Goal: Task Accomplishment & Management: Use online tool/utility

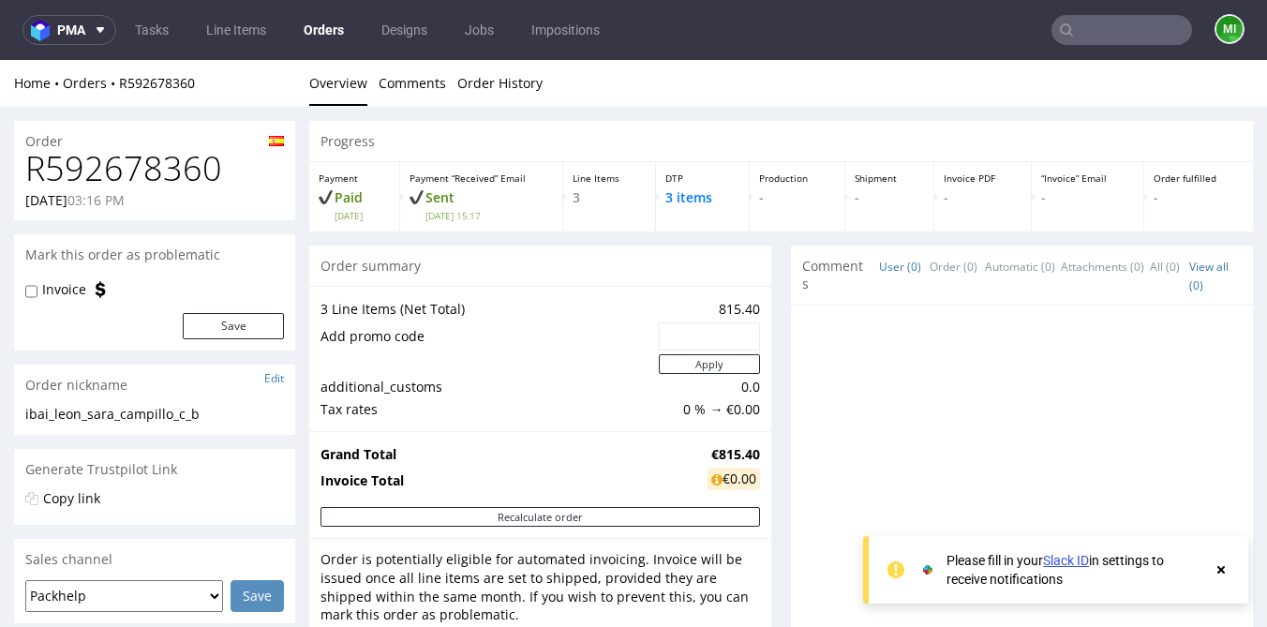
click at [1216, 565] on icon at bounding box center [1221, 569] width 17 height 15
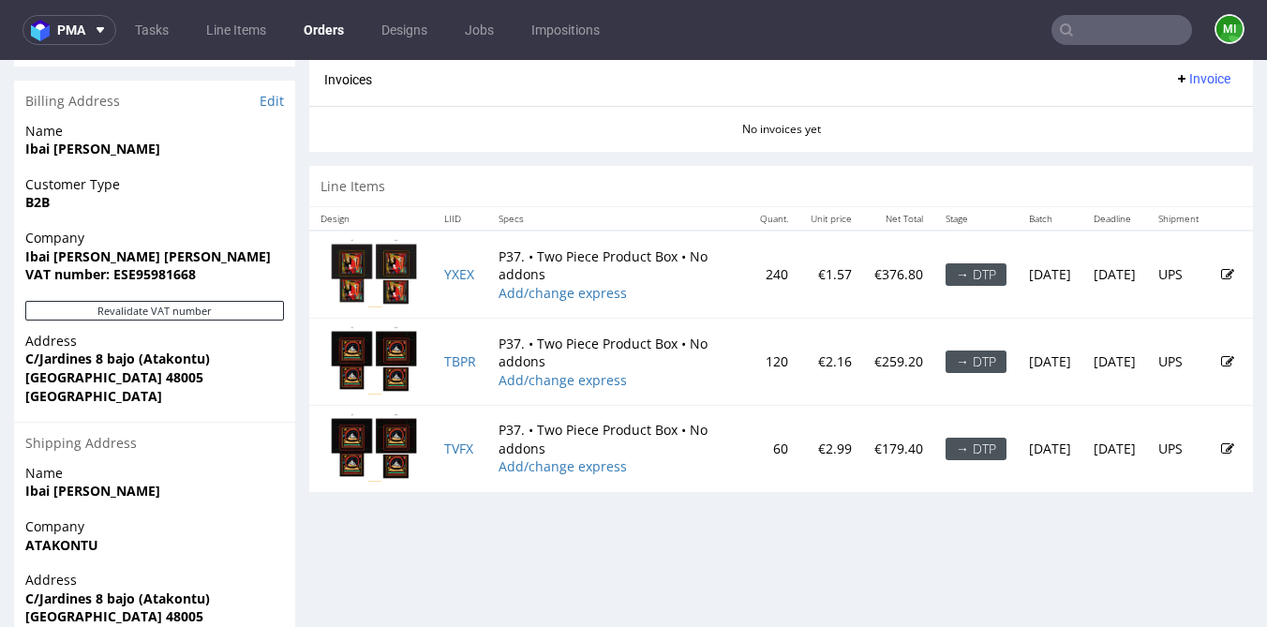
scroll to position [924, 0]
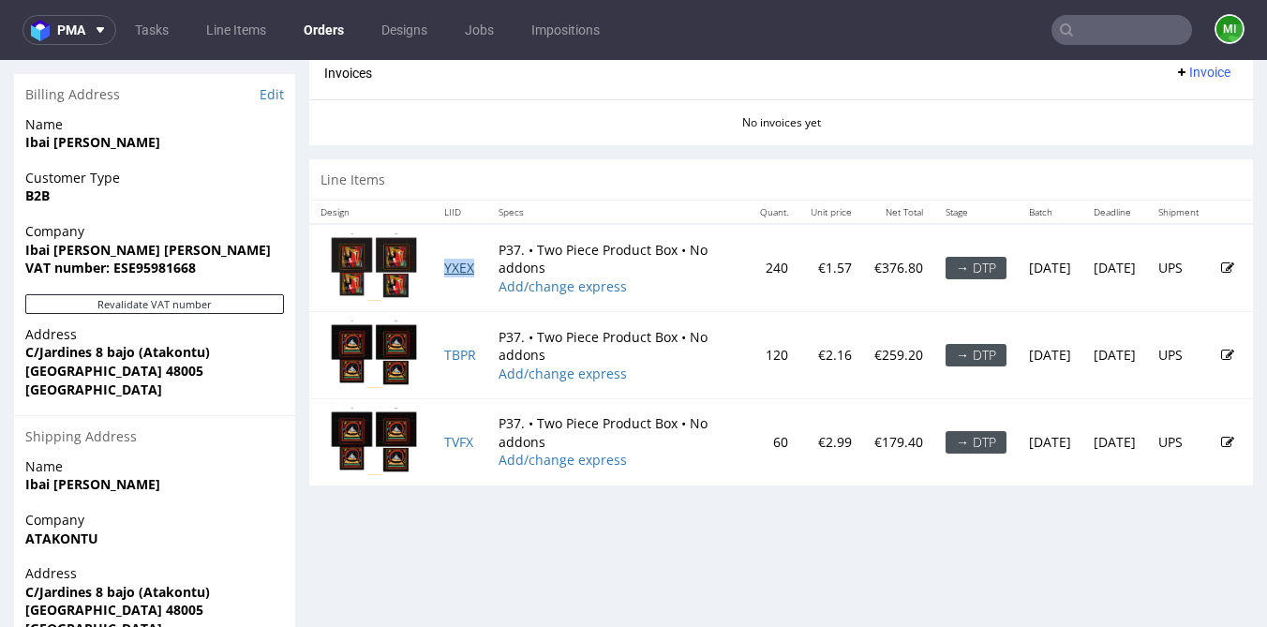
click at [456, 266] on link "YXEX" at bounding box center [459, 268] width 30 height 18
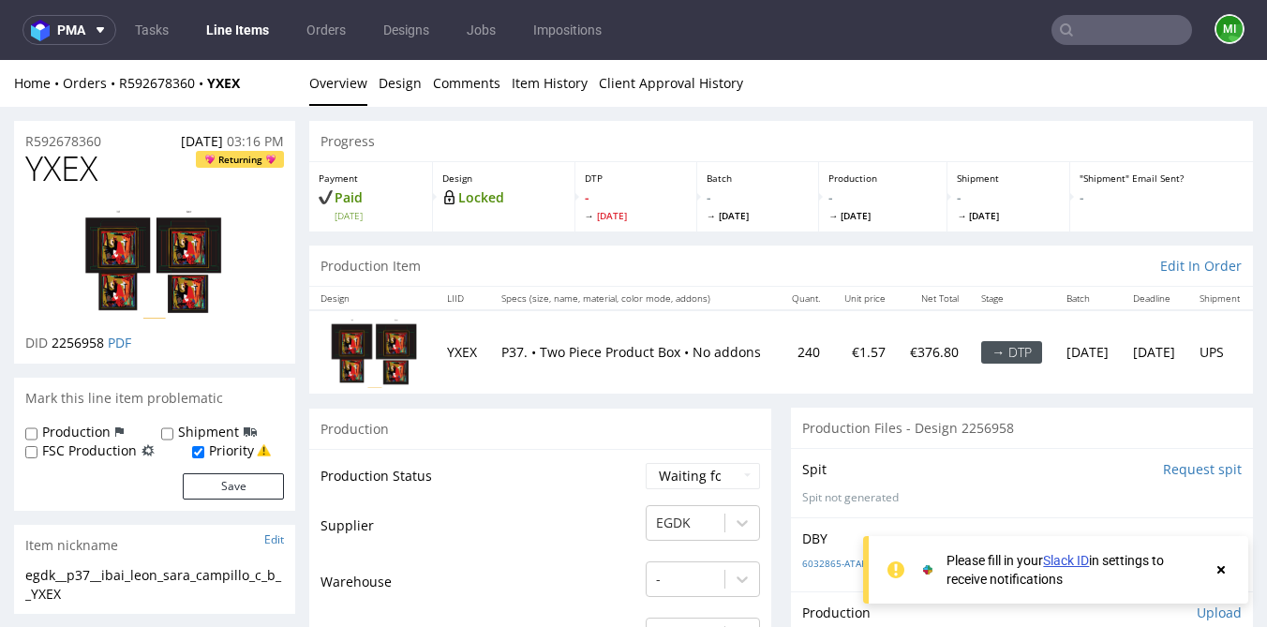
click at [466, 350] on td "YXEX" at bounding box center [462, 351] width 53 height 82
copy td "YXEX"
click at [75, 176] on span "YXEX" at bounding box center [61, 168] width 72 height 37
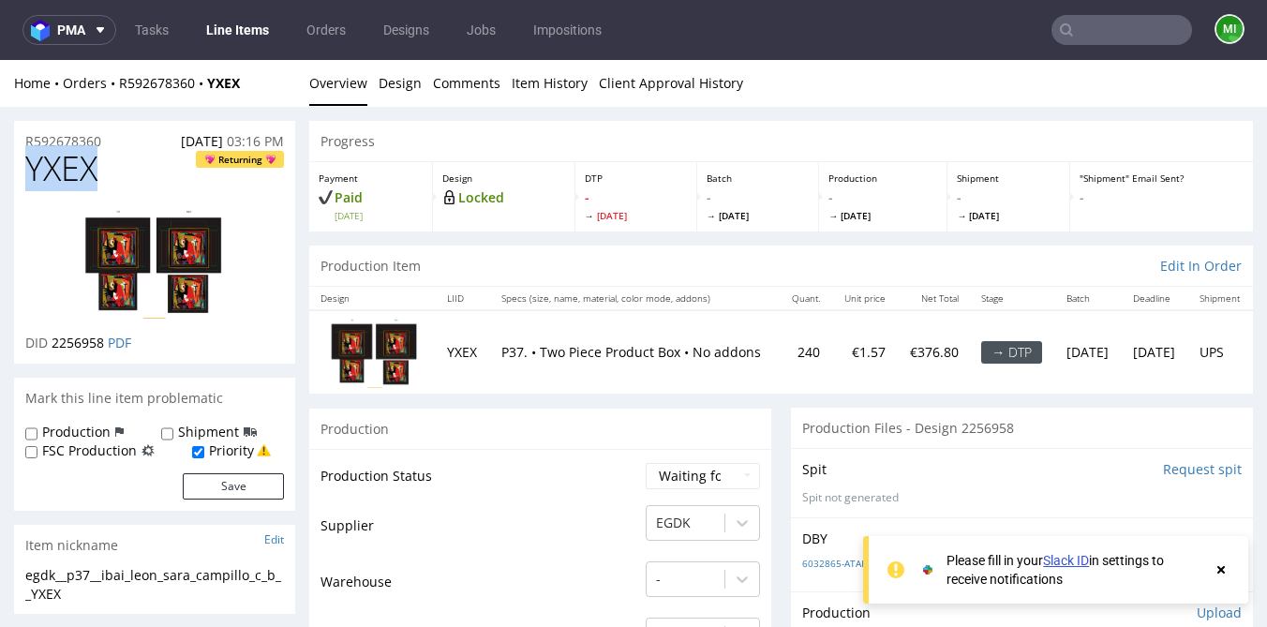
copy span "YXEX"
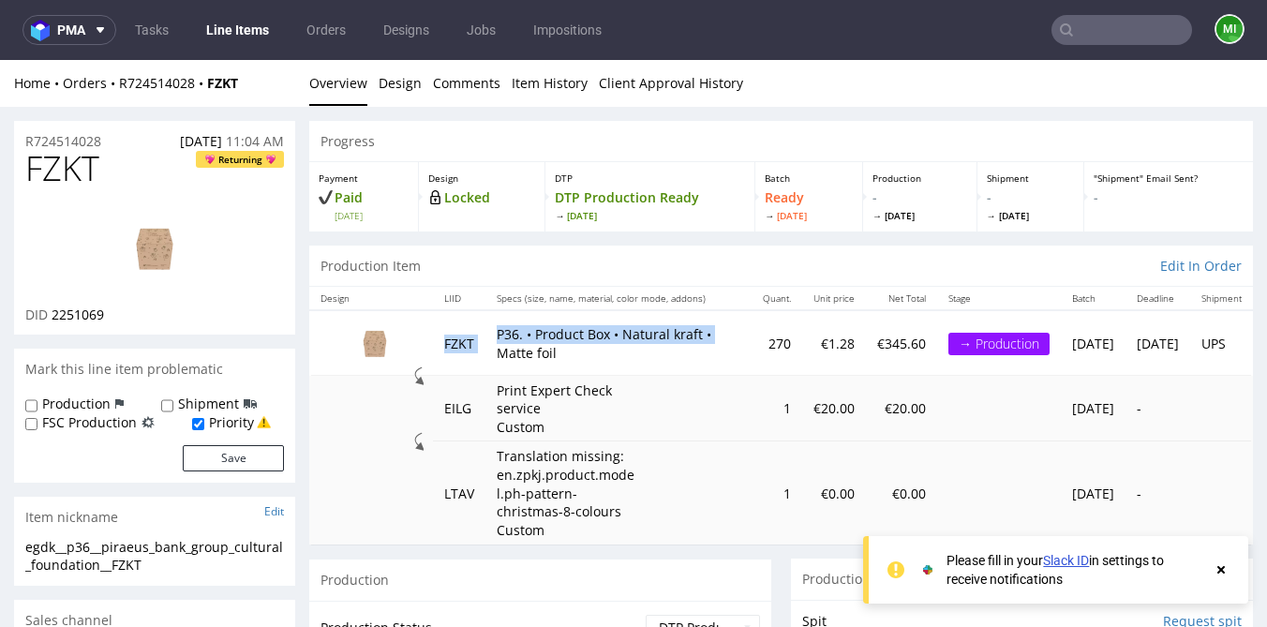
drag, startPoint x: 439, startPoint y: 344, endPoint x: 493, endPoint y: 343, distance: 54.4
click at [493, 343] on tr "FZKT P36. • Product Box • Natural kraft • Matte foil 270 €1.28 €345.60 → Produc…" at bounding box center [781, 342] width 944 height 65
click at [466, 342] on td "FZKT" at bounding box center [459, 342] width 52 height 65
drag, startPoint x: 501, startPoint y: 338, endPoint x: 606, endPoint y: 338, distance: 105.0
click at [606, 338] on p "P36. • Product Box • Natural kraft • Matte foil" at bounding box center [619, 343] width 244 height 37
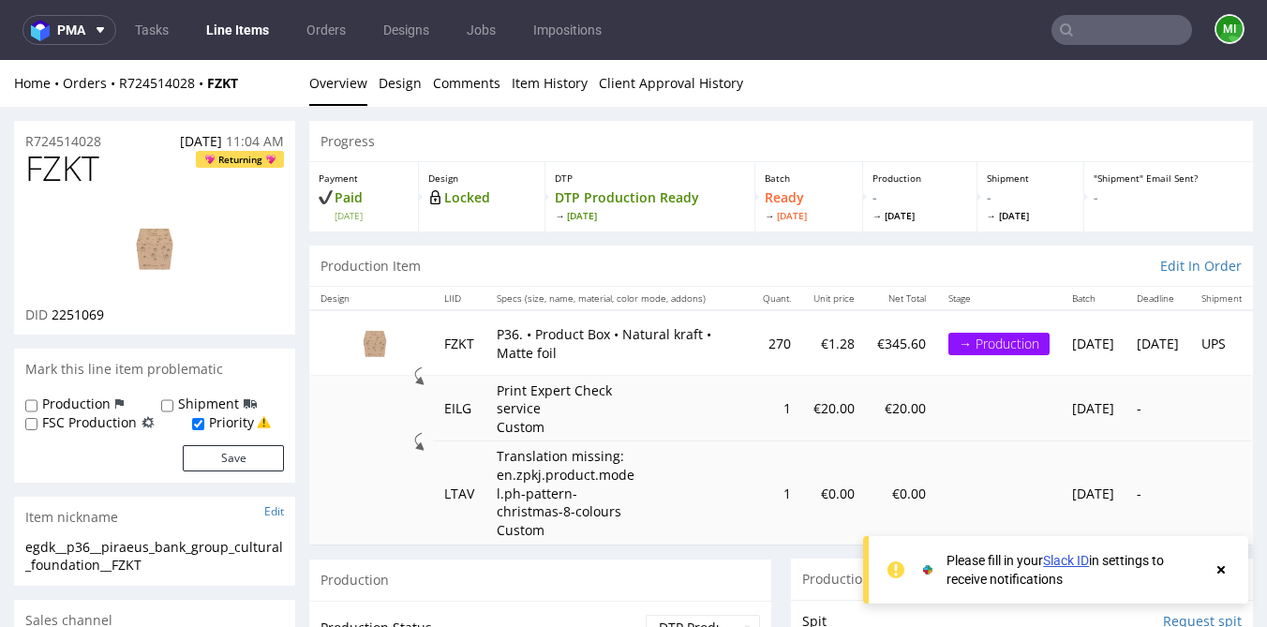
click at [615, 365] on td "P36. • Product Box • Natural kraft • Matte foil" at bounding box center [619, 342] width 266 height 65
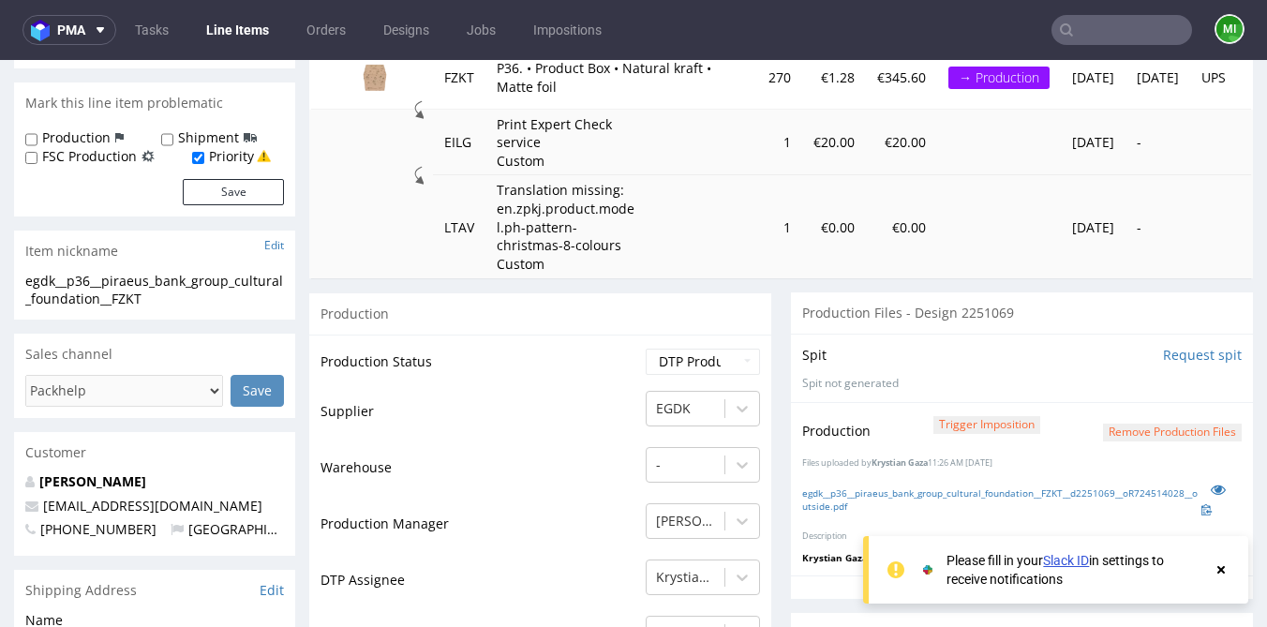
scroll to position [288, 0]
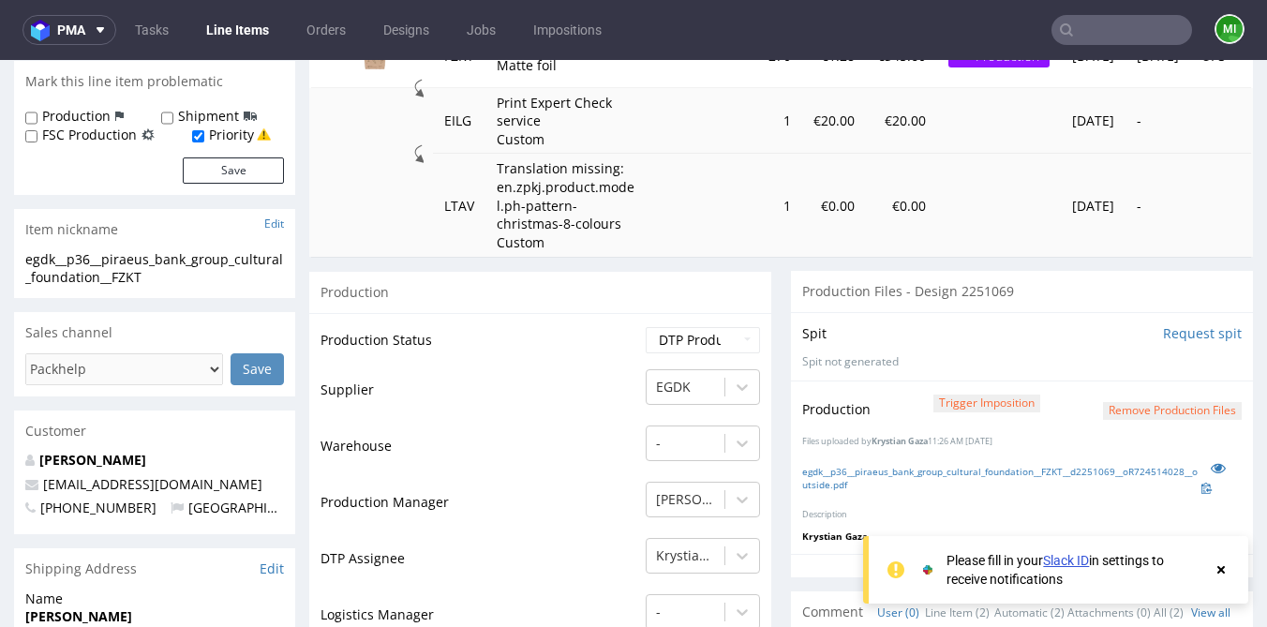
click at [1174, 333] on input "Request spit" at bounding box center [1202, 333] width 79 height 19
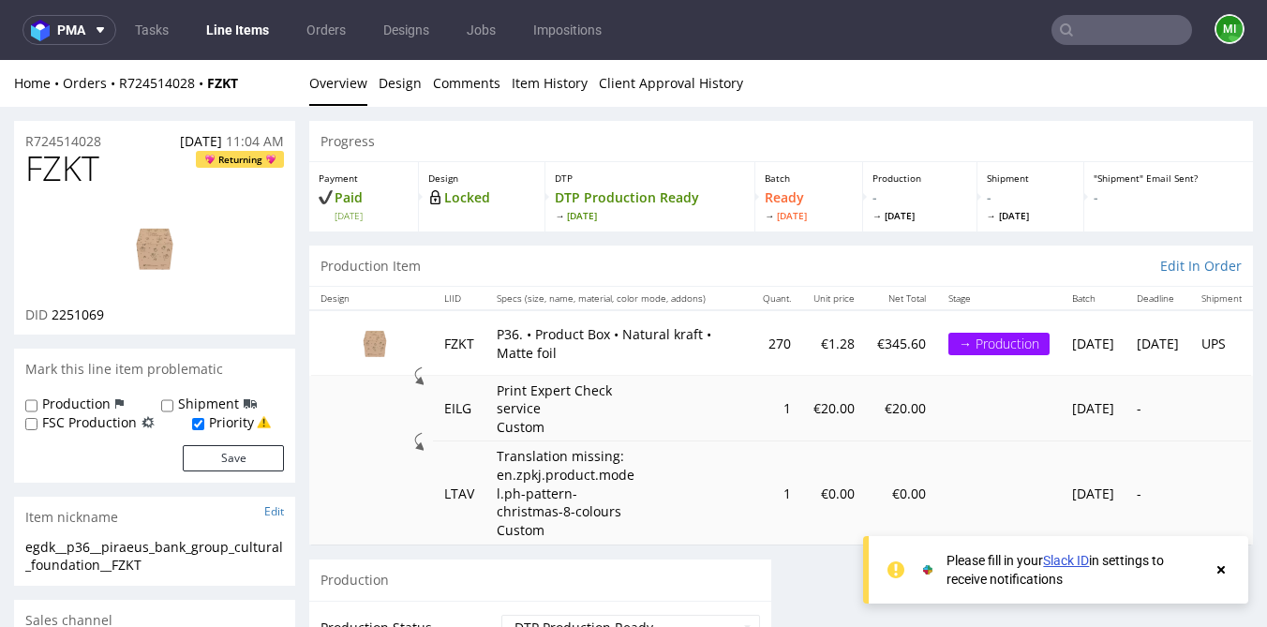
scroll to position [0, 0]
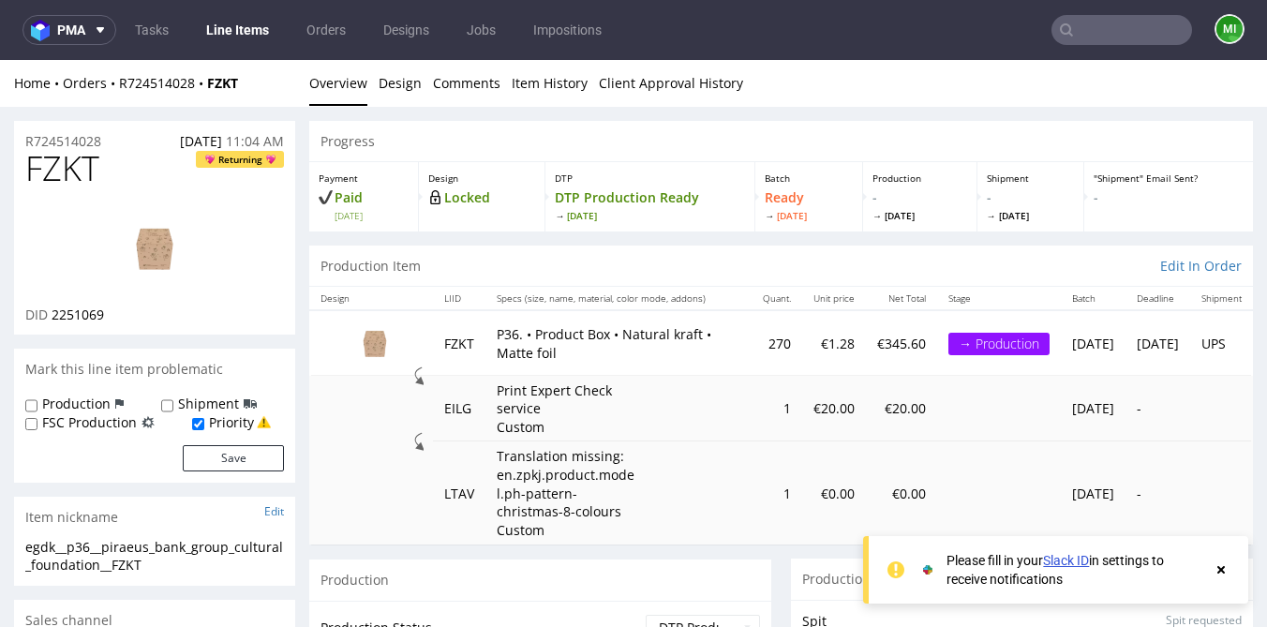
click at [66, 161] on span "FZKT" at bounding box center [62, 168] width 74 height 37
copy span "FZKT"
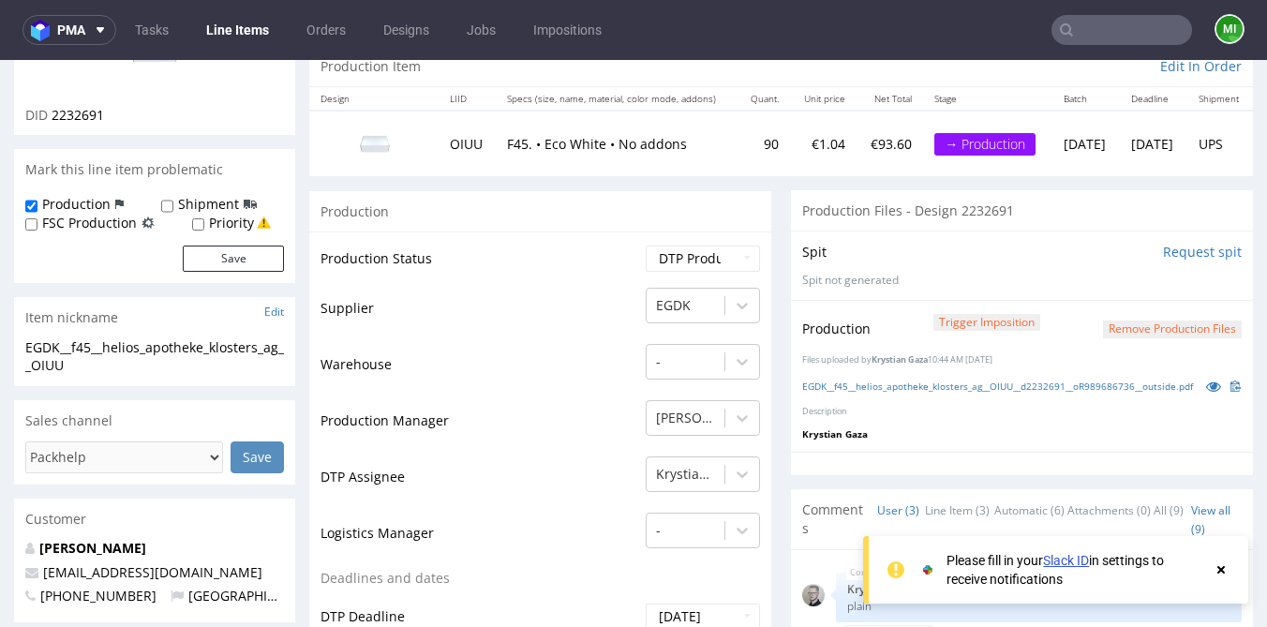
scroll to position [232, 0]
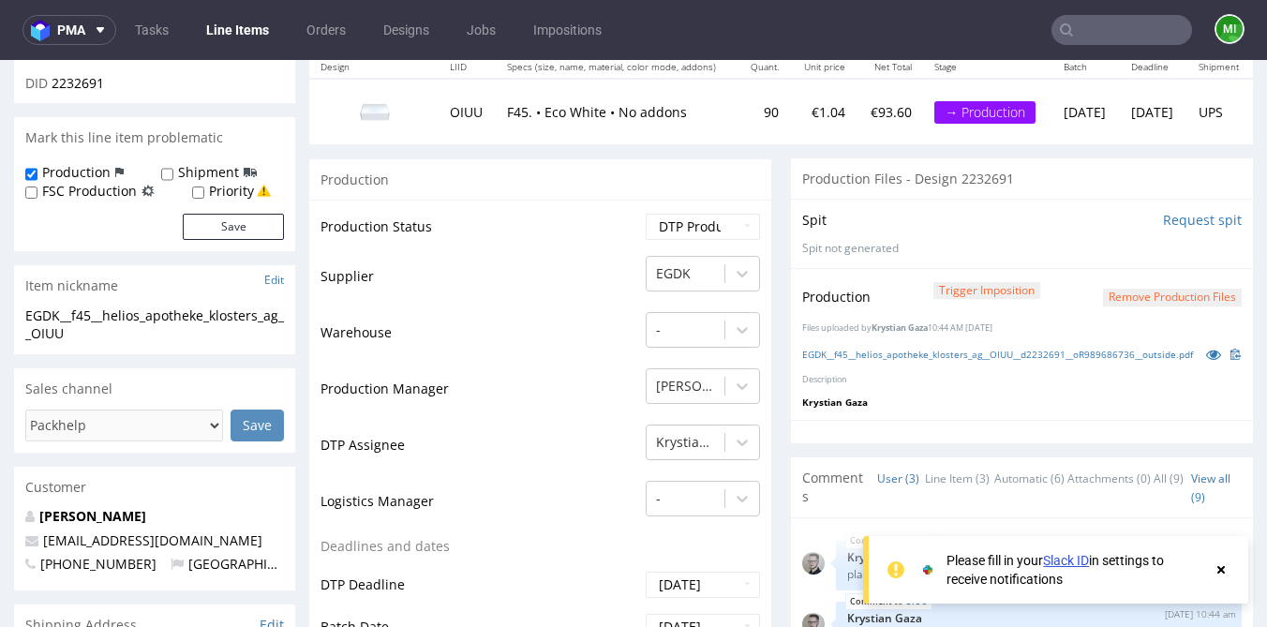
click at [1172, 223] on input "Request spit" at bounding box center [1202, 220] width 79 height 19
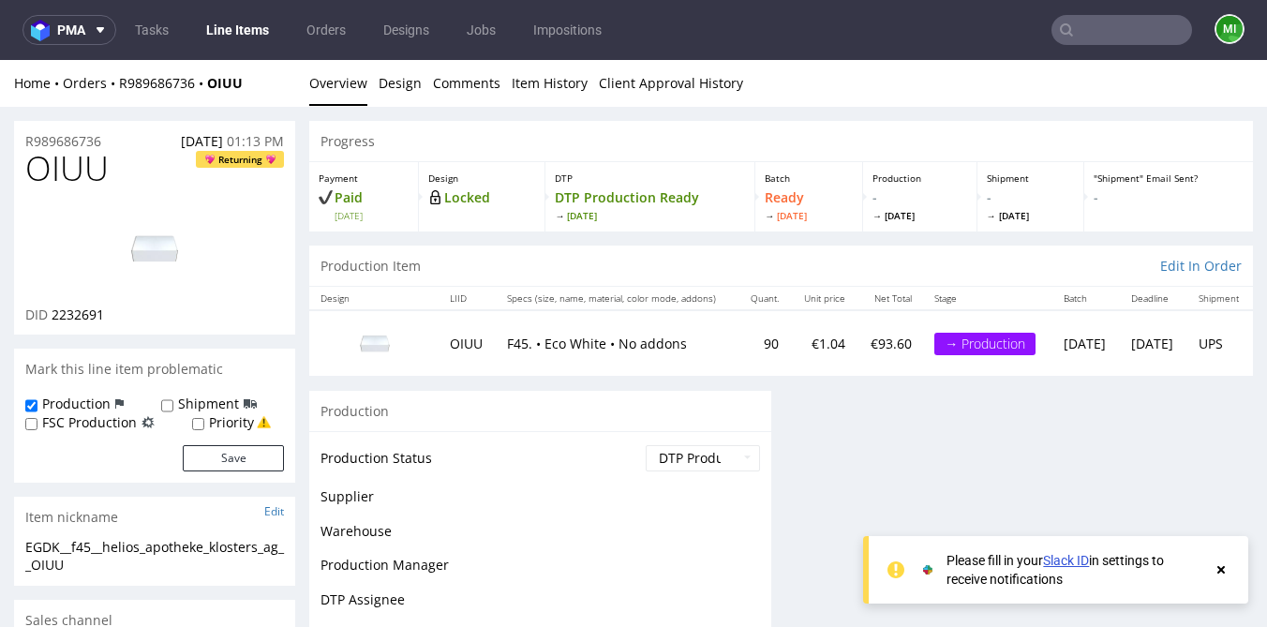
scroll to position [0, 0]
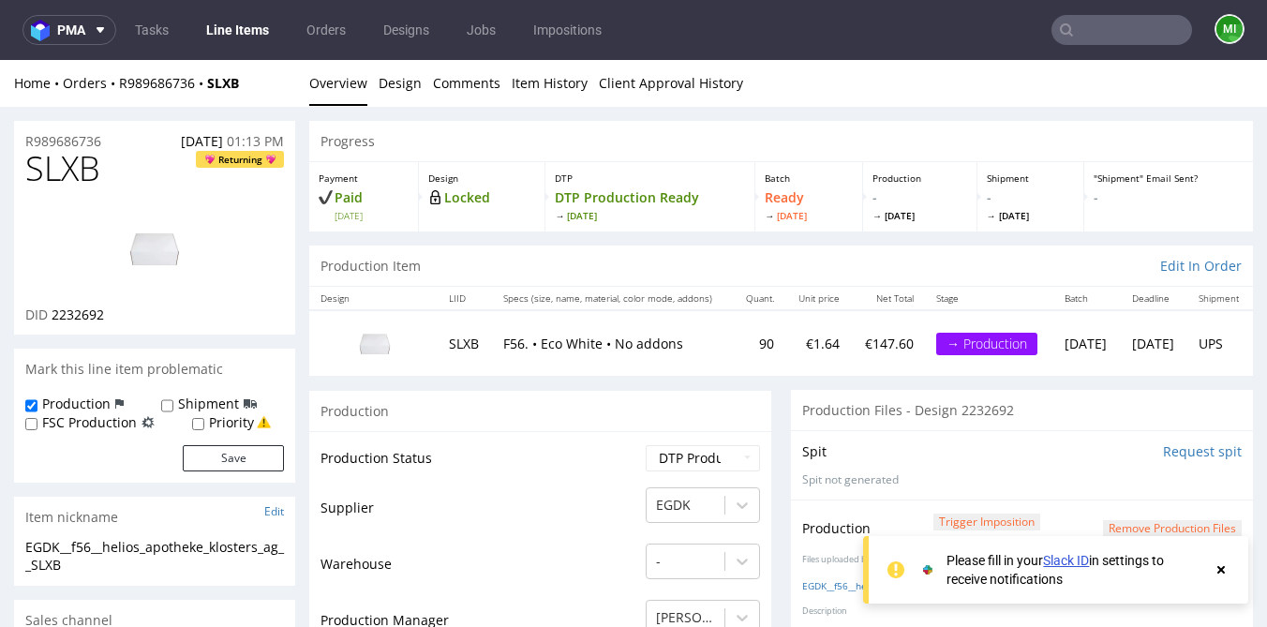
click at [1201, 450] on input "Request spit" at bounding box center [1202, 451] width 79 height 19
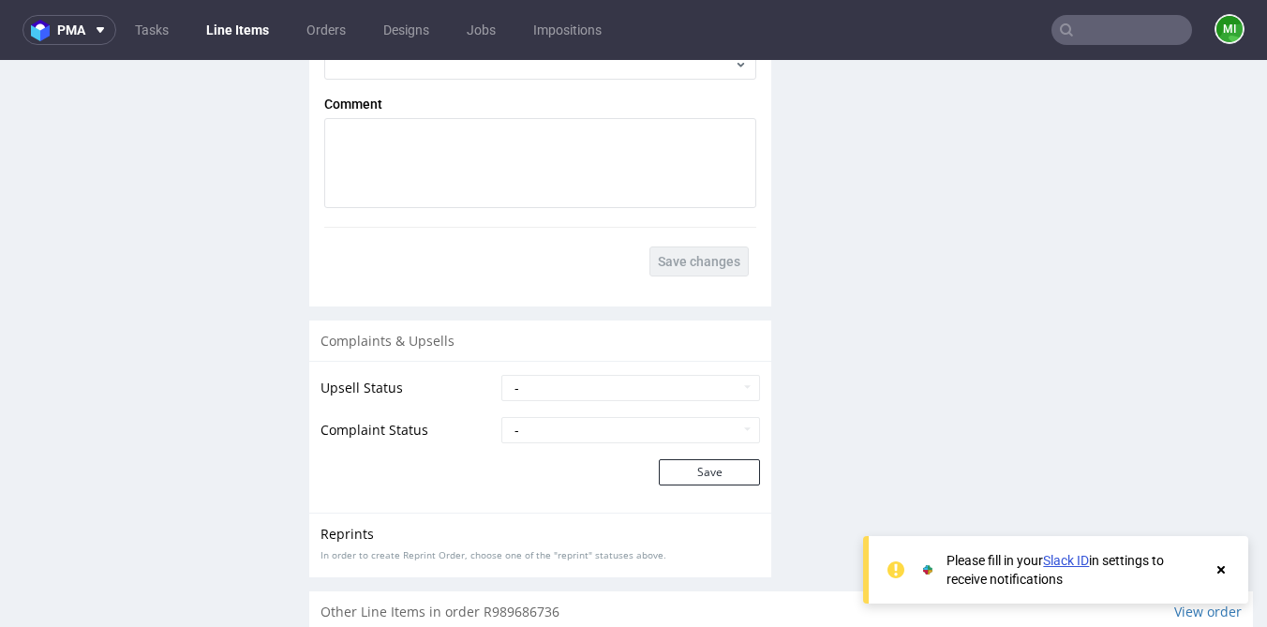
scroll to position [2627, 0]
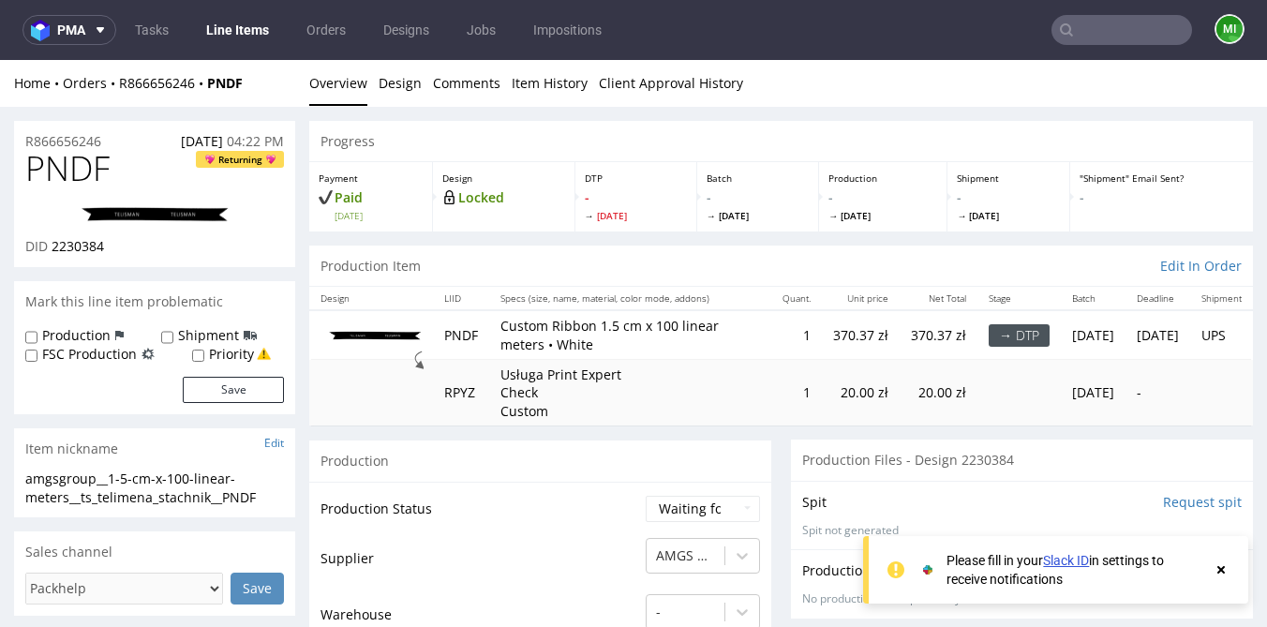
click at [80, 164] on span "PNDF" at bounding box center [67, 168] width 84 height 37
copy span "PNDF"
drag, startPoint x: 504, startPoint y: 328, endPoint x: 641, endPoint y: 340, distance: 137.4
click at [641, 340] on p "Custom Ribbon 1.5 cm x 100 linear meters • White" at bounding box center [631, 335] width 260 height 37
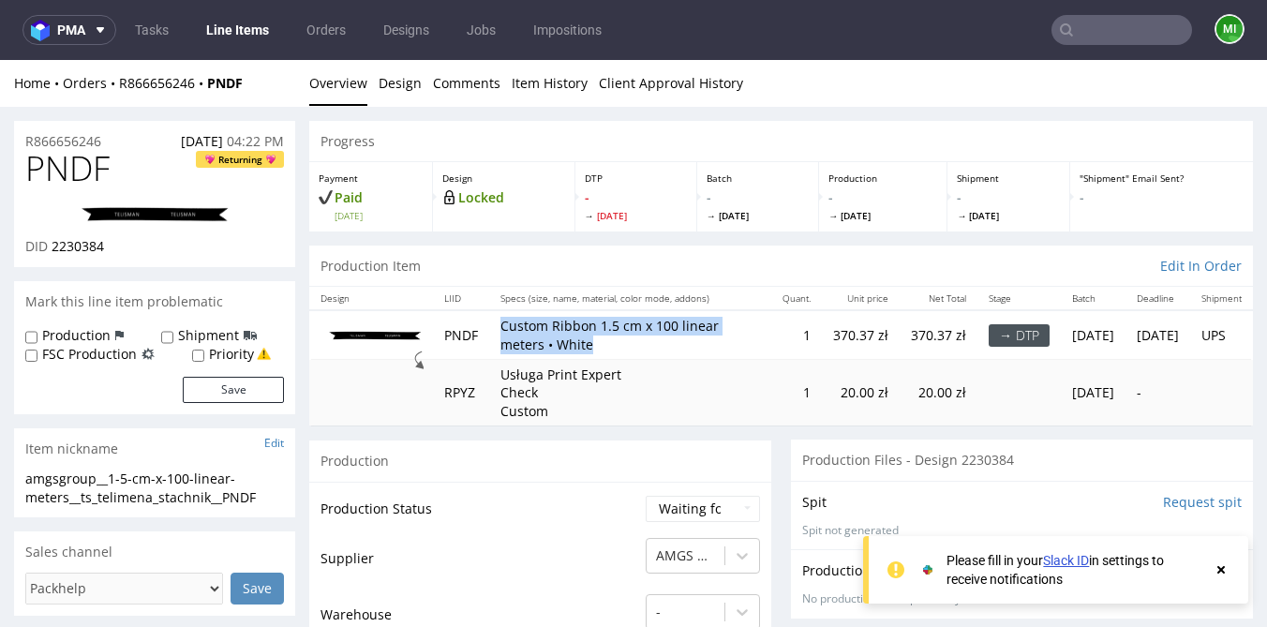
copy p "Custom Ribbon 1.5 cm x 100 linear meters • White"
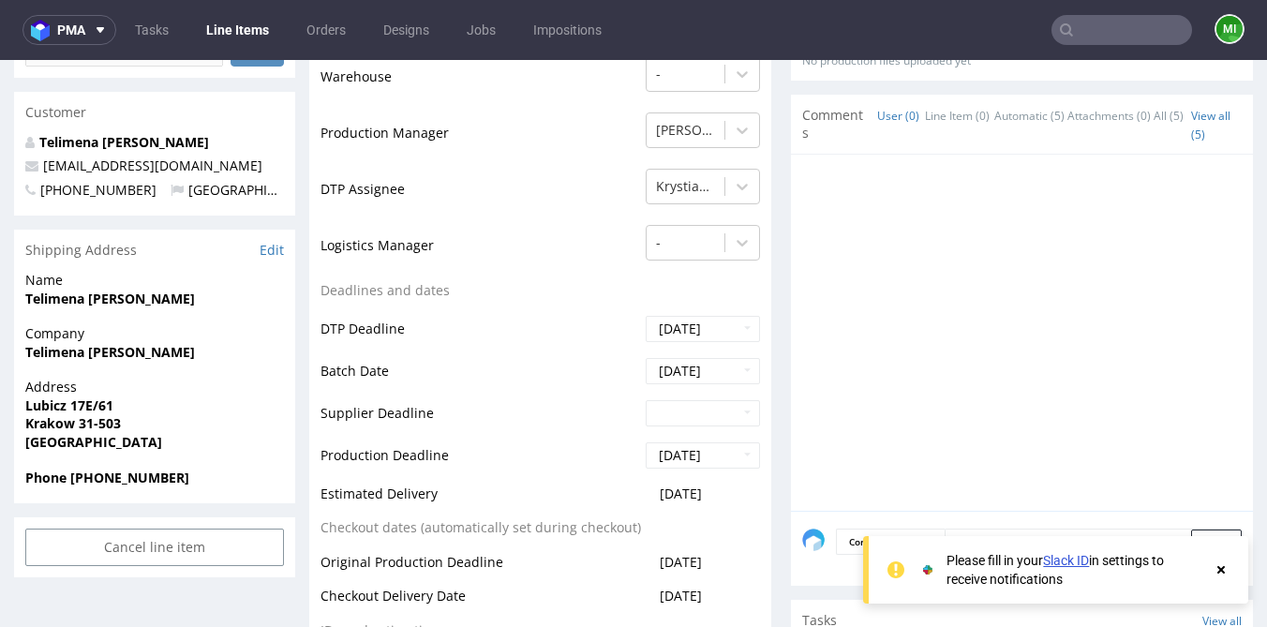
scroll to position [1147, 0]
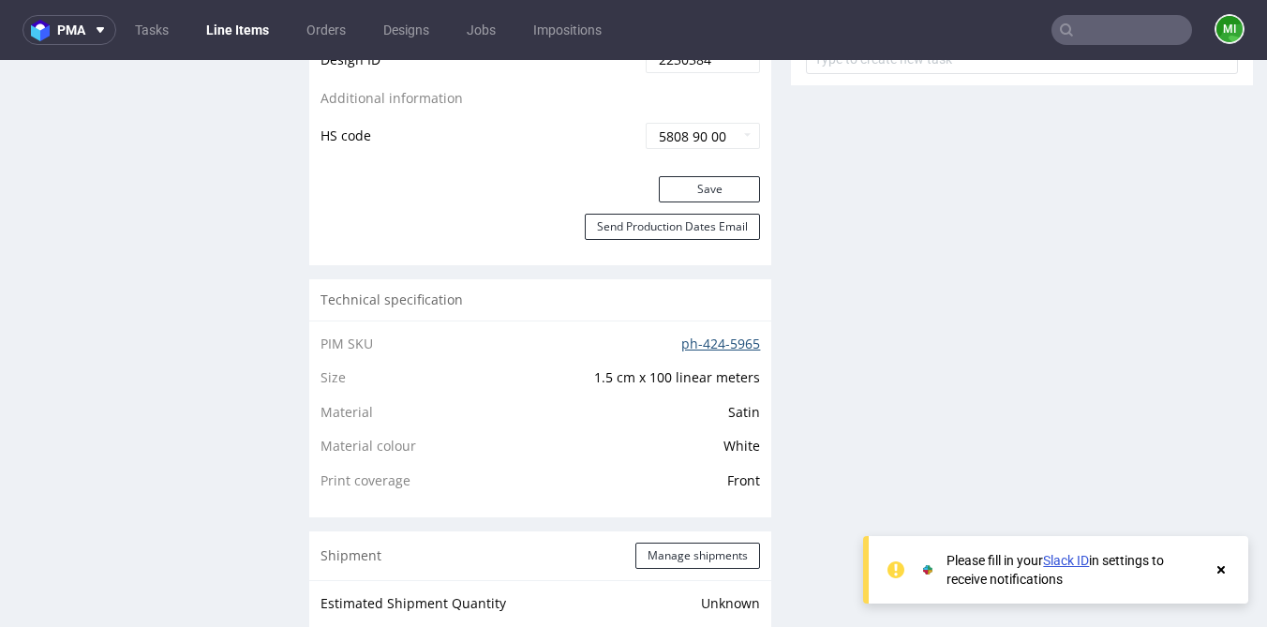
click at [681, 341] on link "ph-424-5965" at bounding box center [720, 344] width 79 height 18
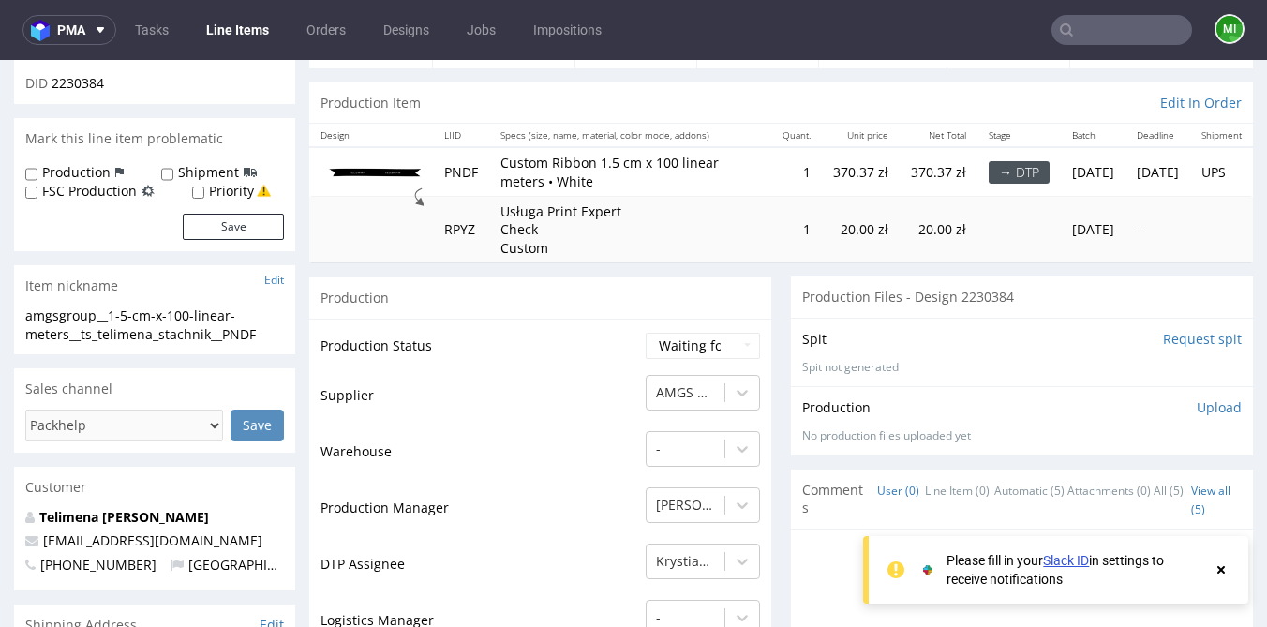
scroll to position [173, 0]
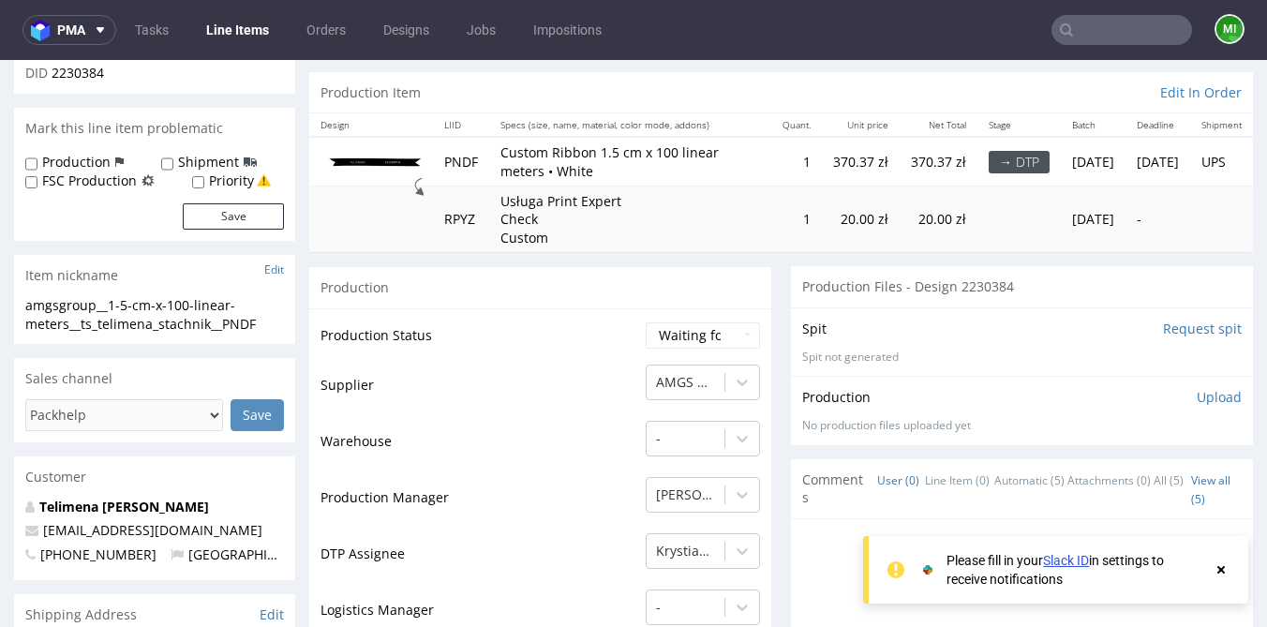
click at [1203, 328] on input "Request spit" at bounding box center [1202, 329] width 79 height 19
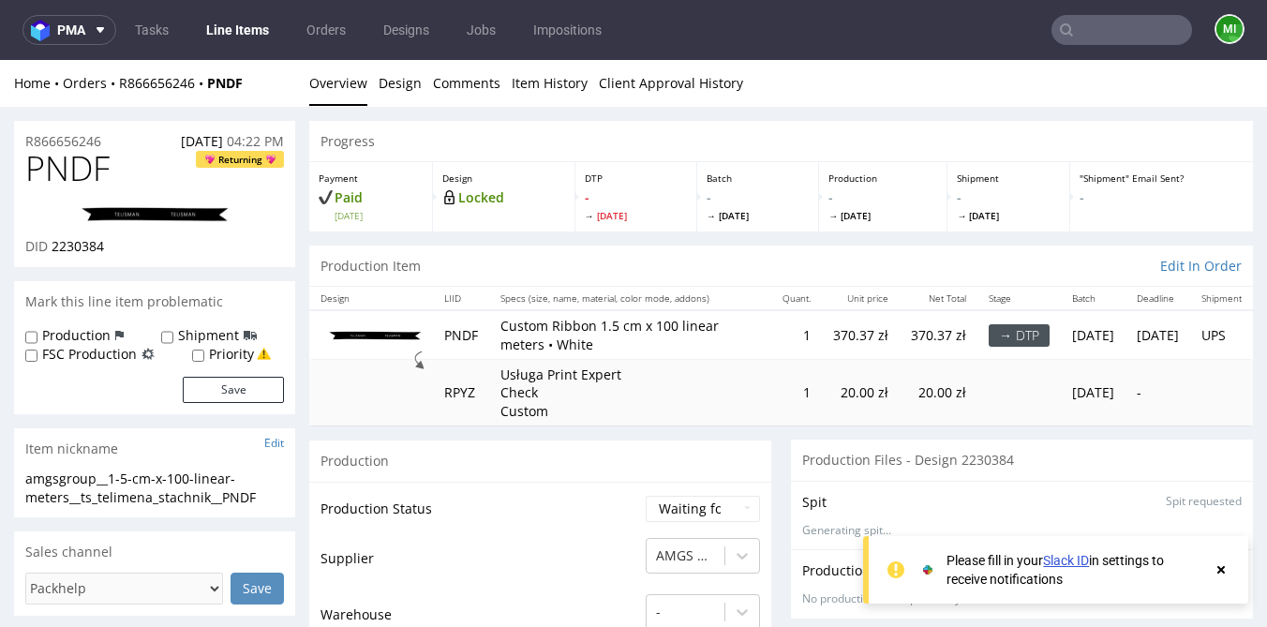
scroll to position [1147, 0]
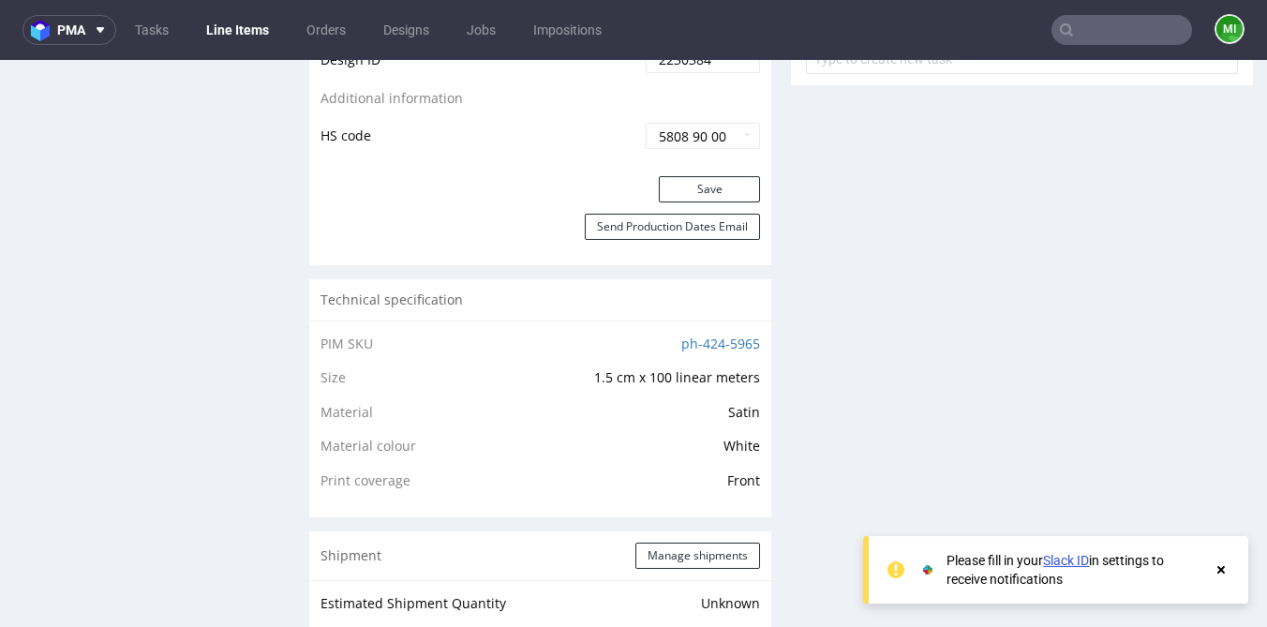
click at [1227, 572] on icon at bounding box center [1221, 569] width 17 height 15
